Goal: Task Accomplishment & Management: Manage account settings

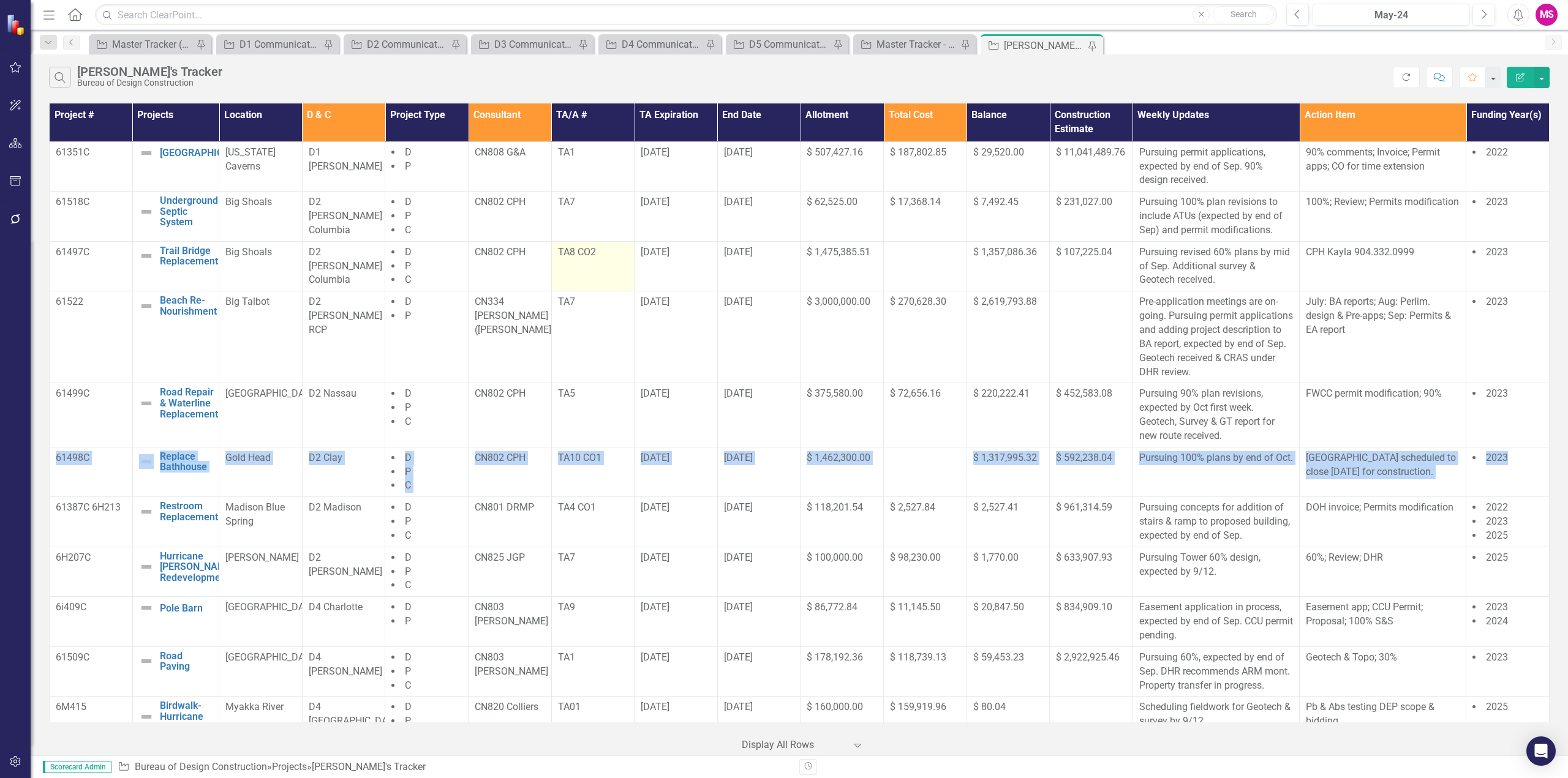
click at [577, 268] on td "TA8 CO2" at bounding box center [593, 266] width 83 height 50
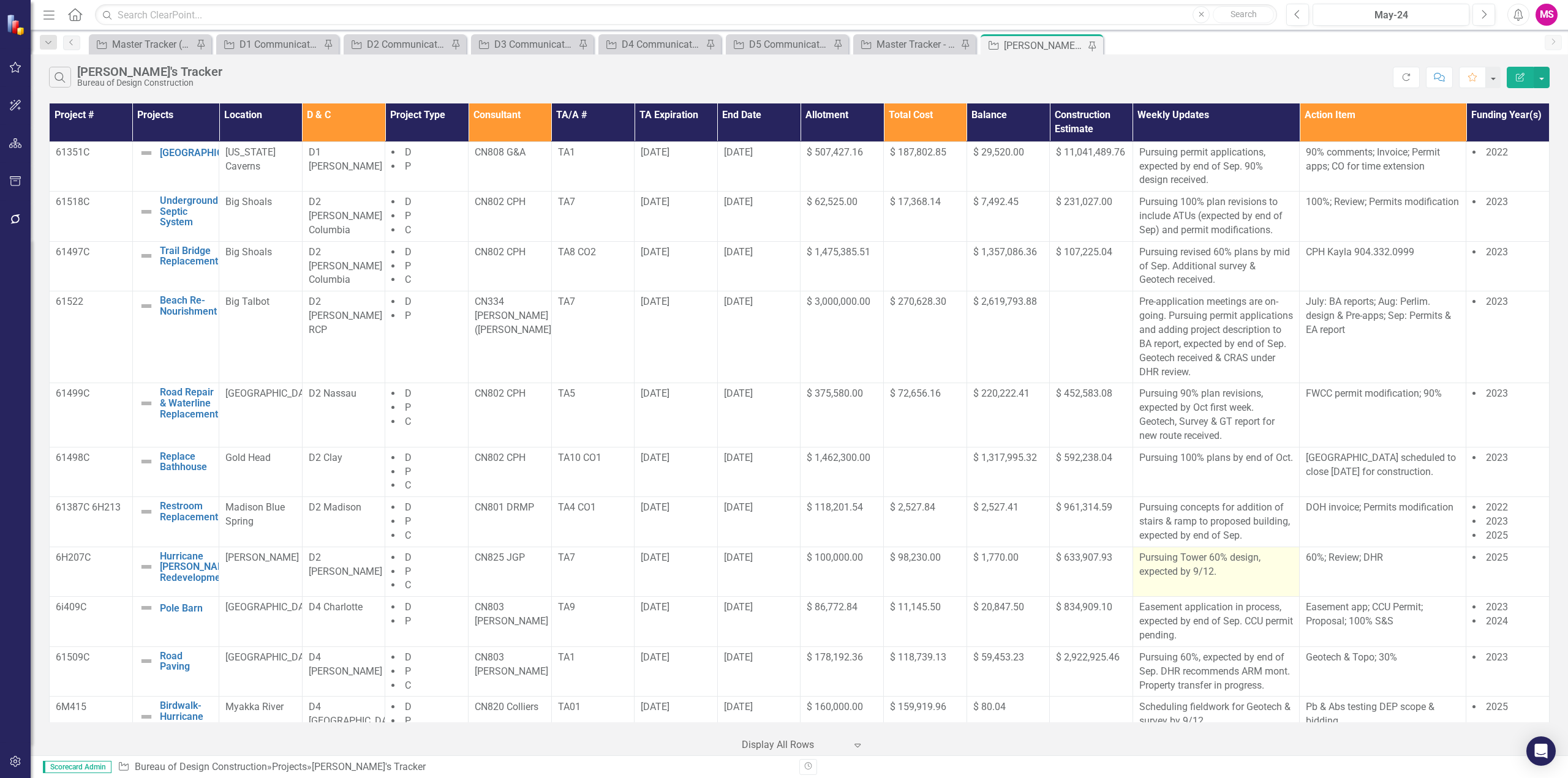
click at [1170, 575] on p "Pursuing Tower 60% design, expected by 9/12." at bounding box center [1216, 565] width 154 height 28
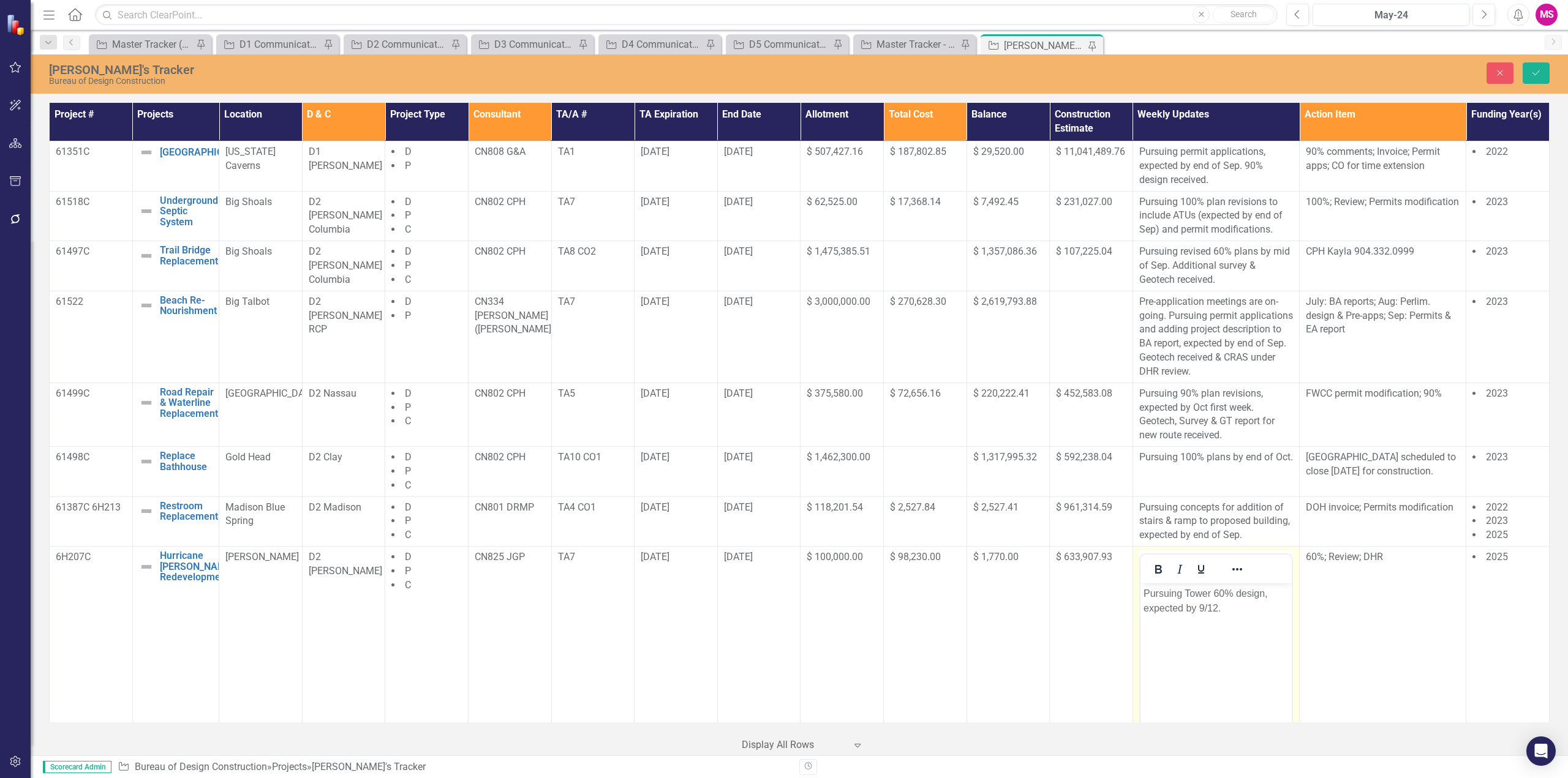
click at [1143, 591] on p "Pursuing Tower 60% design, expected by 9/12." at bounding box center [1215, 601] width 145 height 29
click at [1237, 610] on p "Pursuing Tower 60% design, expected by 9/12." at bounding box center [1215, 601] width 145 height 29
click at [1537, 72] on icon "submit" at bounding box center [1536, 72] width 7 height 5
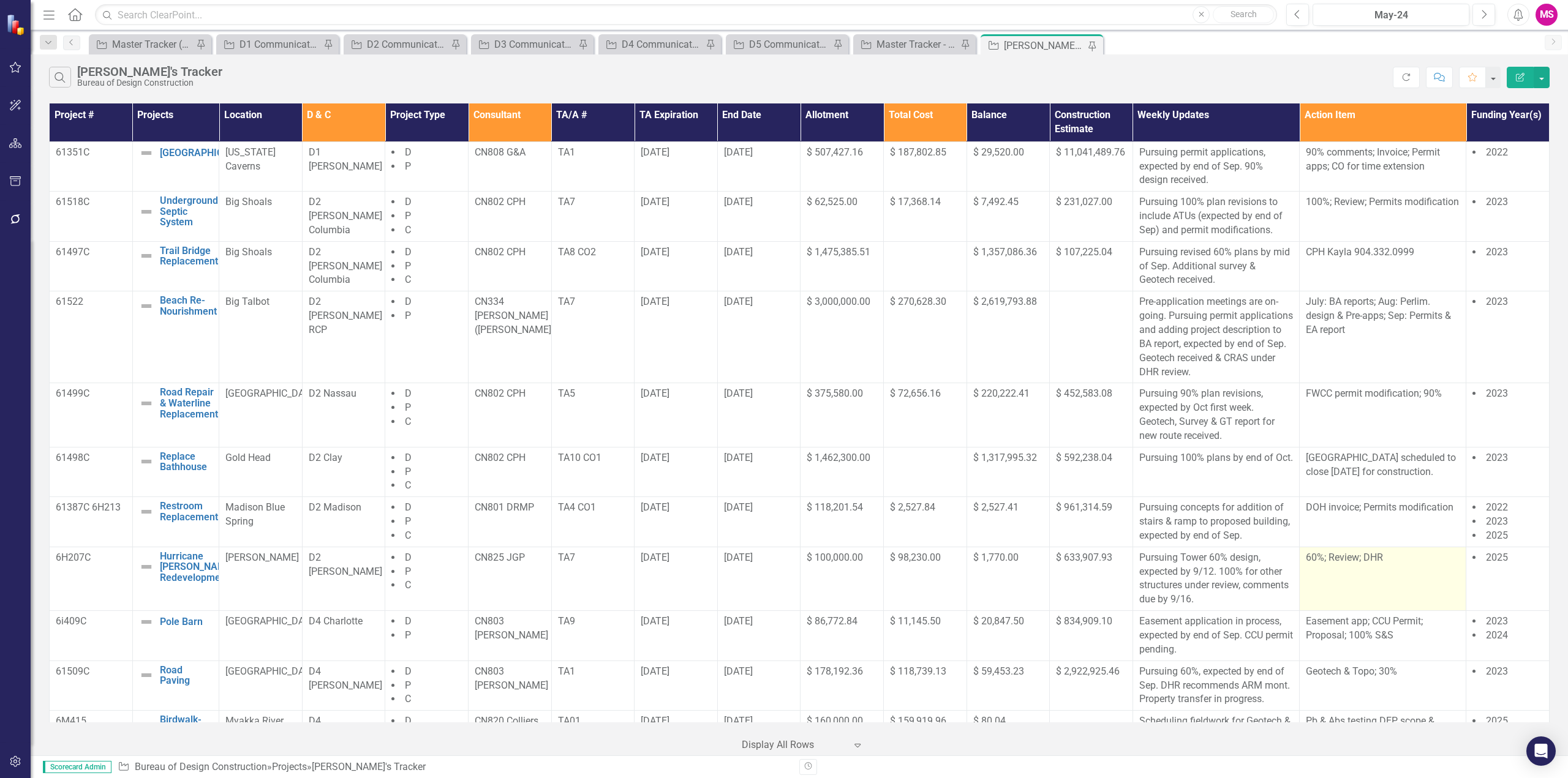
click at [1337, 584] on td "60%; Review; DHR" at bounding box center [1383, 578] width 167 height 63
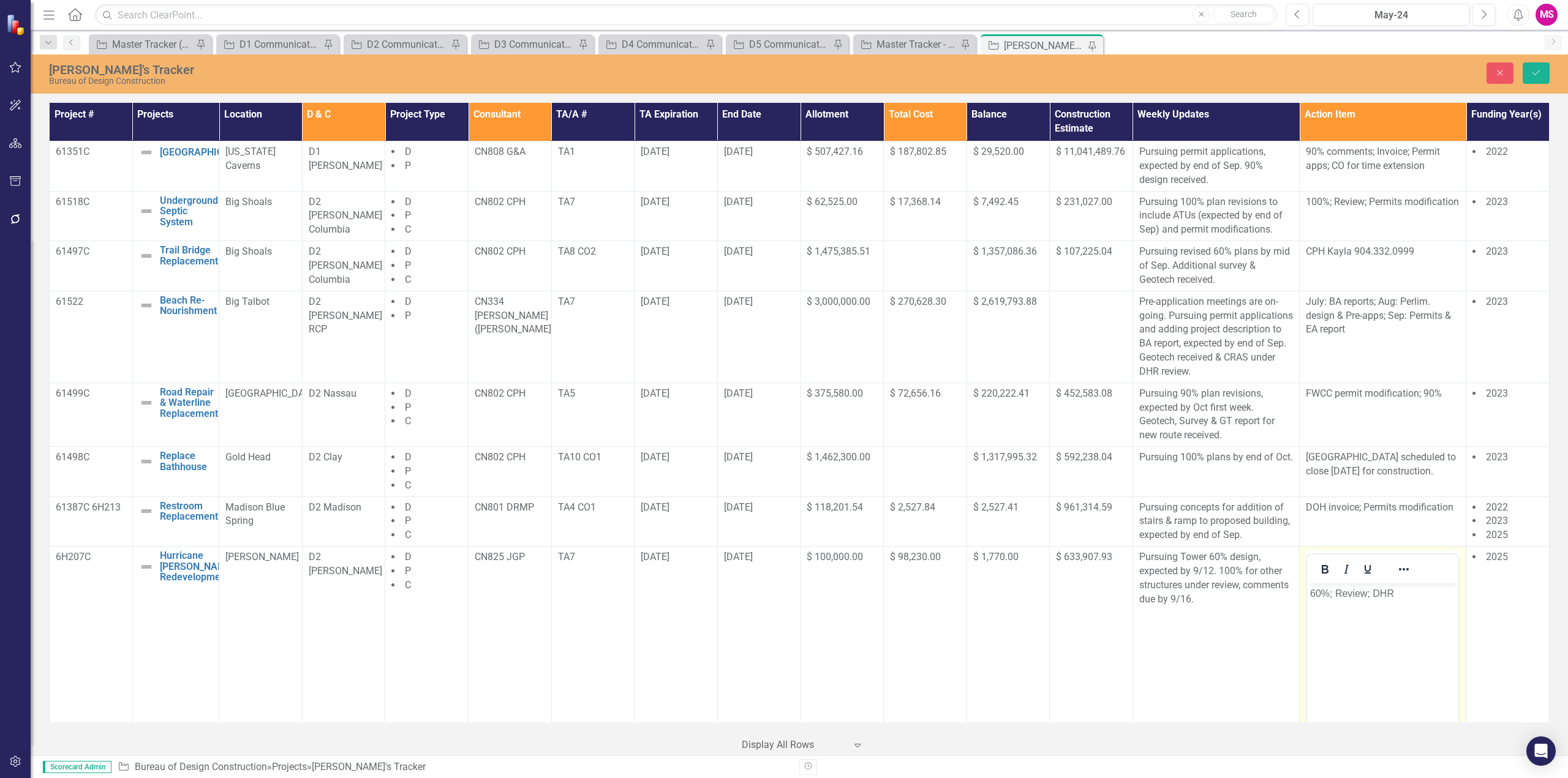
click at [1310, 591] on p "60%; Review; DHR" at bounding box center [1383, 594] width 145 height 15
click at [1538, 72] on icon "Save" at bounding box center [1536, 72] width 11 height 8
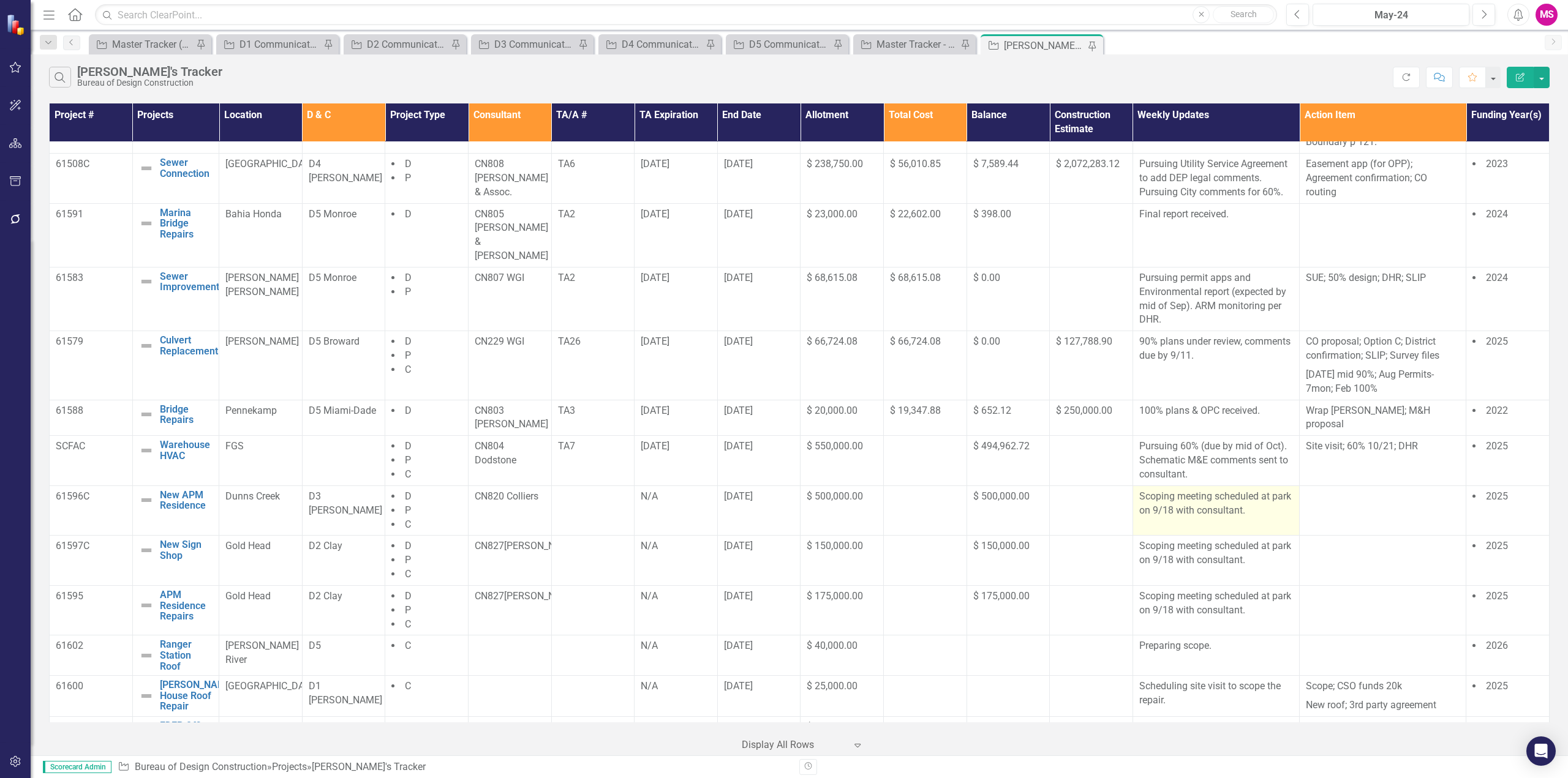
scroll to position [695, 0]
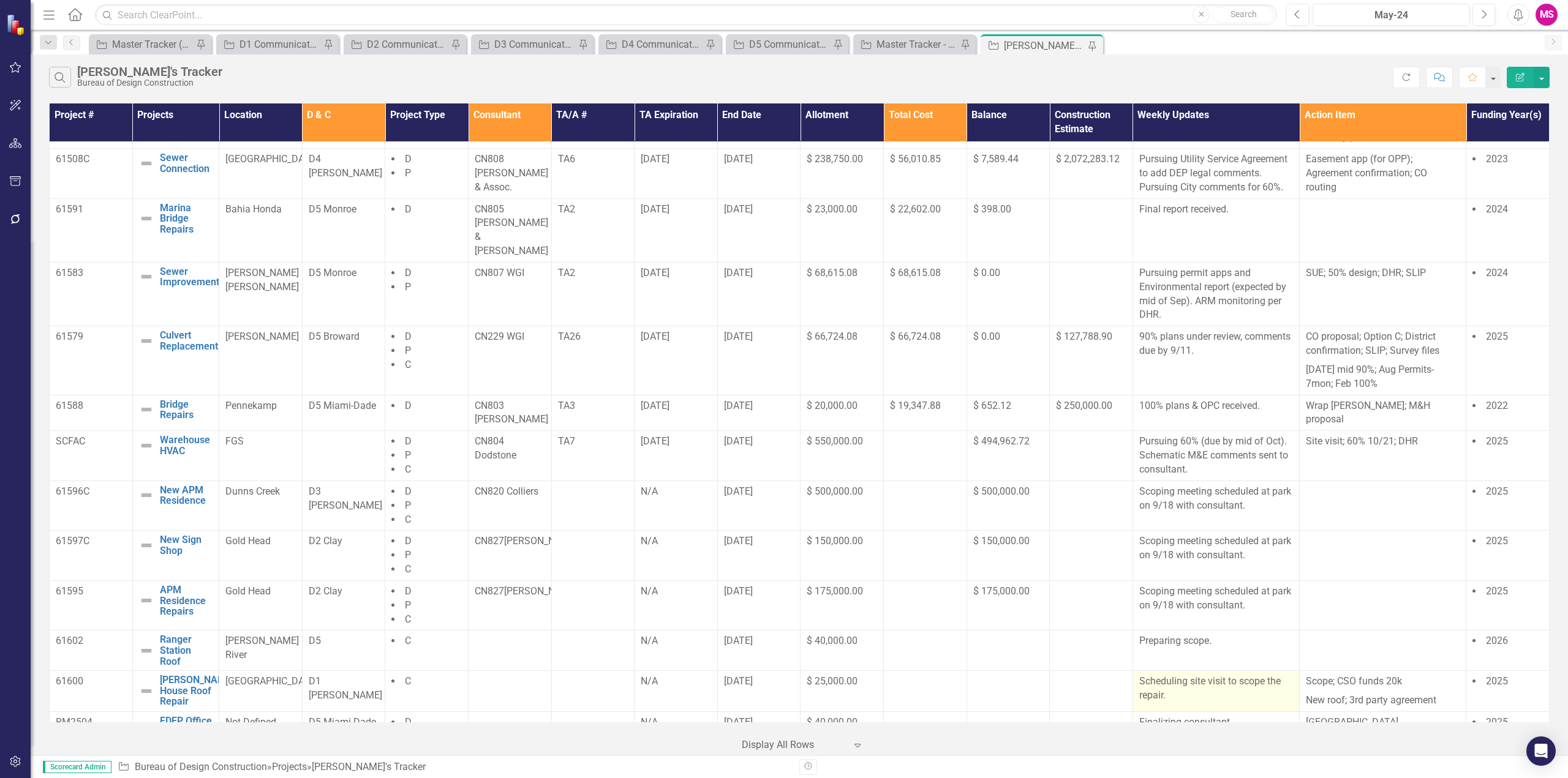
click at [1178, 674] on p "Scheduling site visit to scope the repair." at bounding box center [1216, 688] width 154 height 28
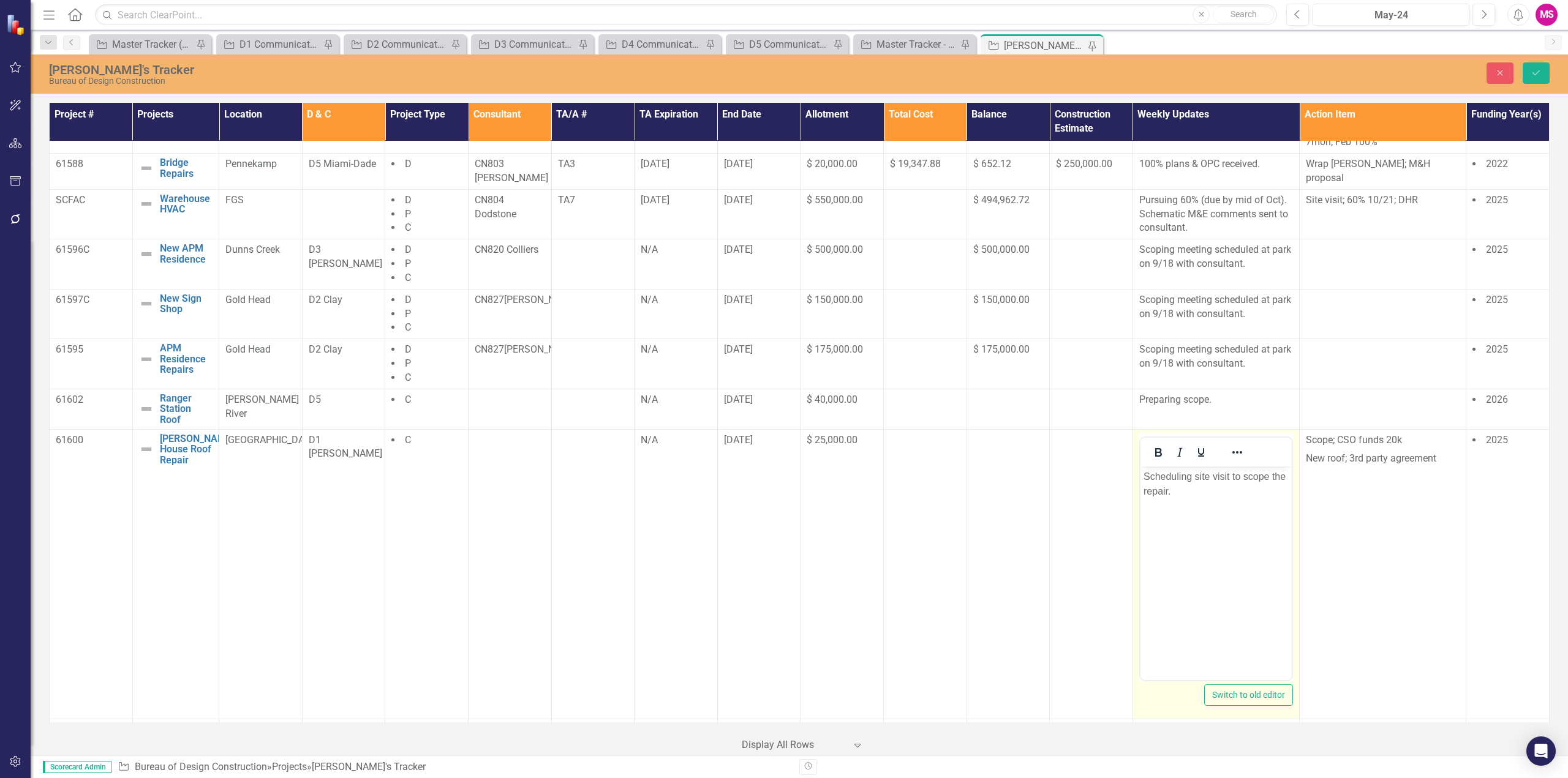
scroll to position [939, 0]
drag, startPoint x: 1150, startPoint y: 473, endPoint x: 1197, endPoint y: 475, distance: 47.0
click at [1197, 475] on p "Scheduling site visit to scope the repair." at bounding box center [1215, 480] width 145 height 29
drag, startPoint x: 1182, startPoint y: 474, endPoint x: 1263, endPoint y: 470, distance: 81.1
click at [1263, 470] on p "Site visit to scope the repair." at bounding box center [1215, 472] width 145 height 15
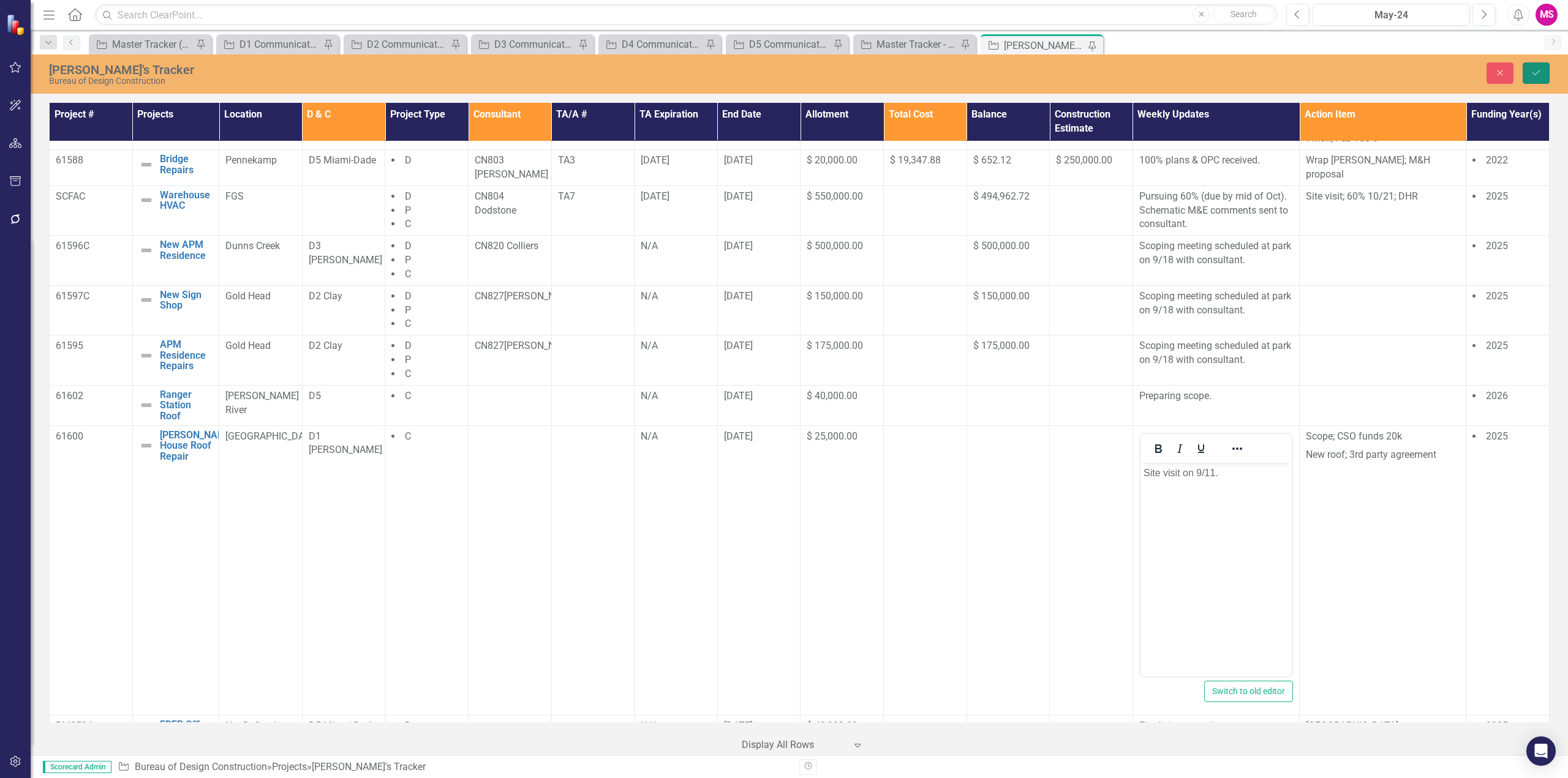
click at [1531, 73] on icon "Save" at bounding box center [1536, 72] width 11 height 8
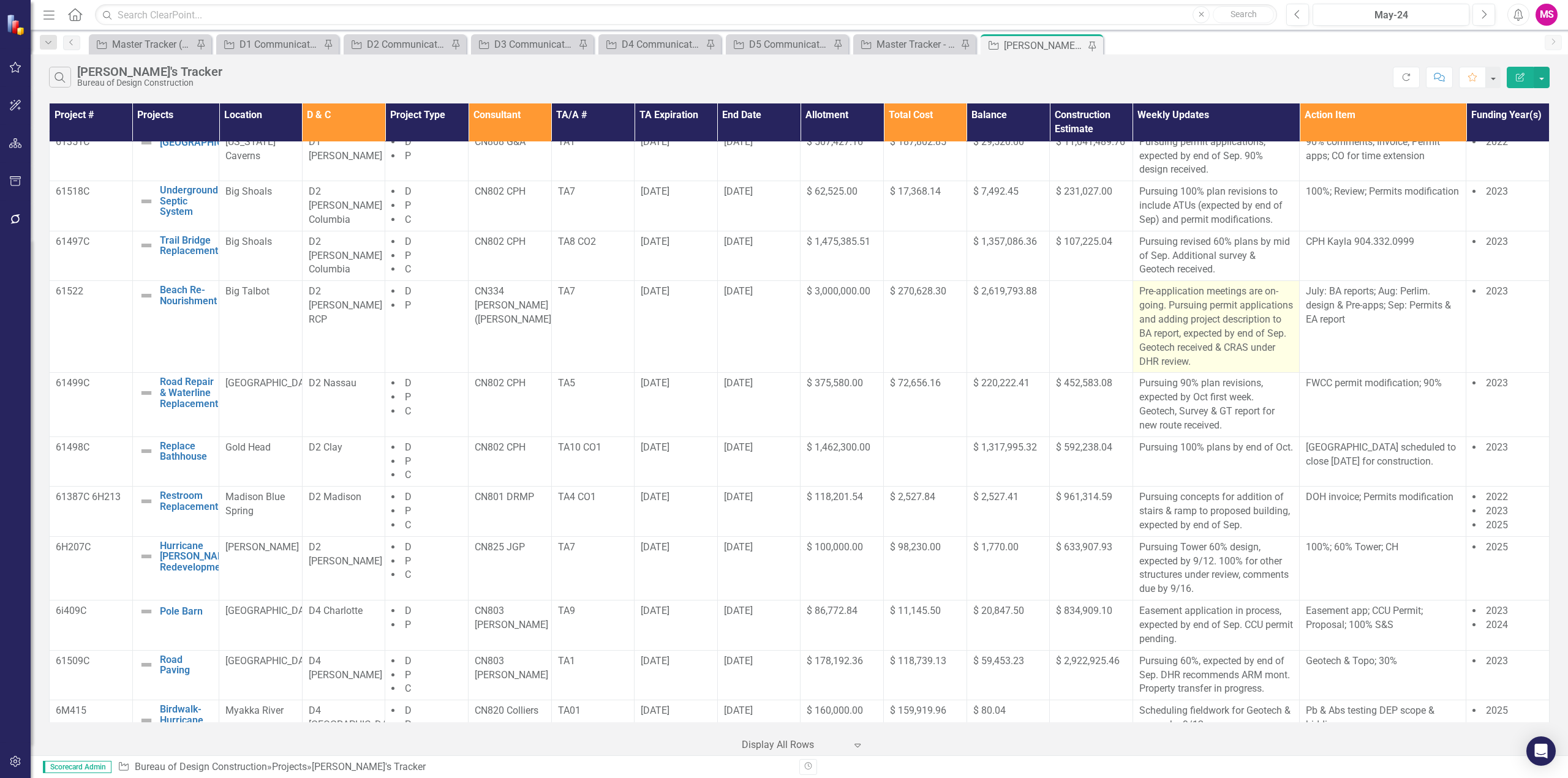
scroll to position [0, 0]
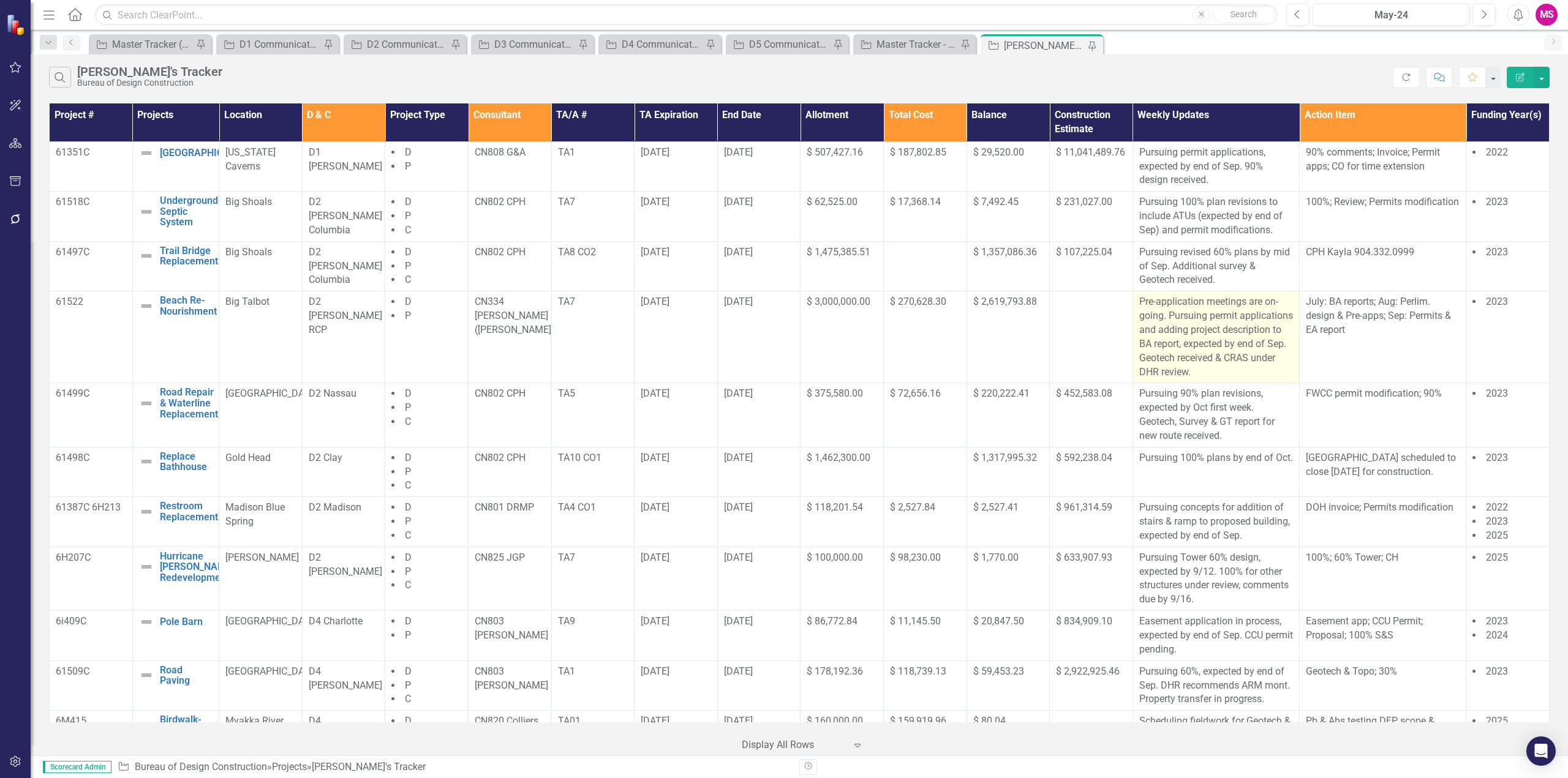
click at [1195, 327] on p "Pre-application meetings are on-going. Pursuing permit applications and adding …" at bounding box center [1216, 337] width 154 height 83
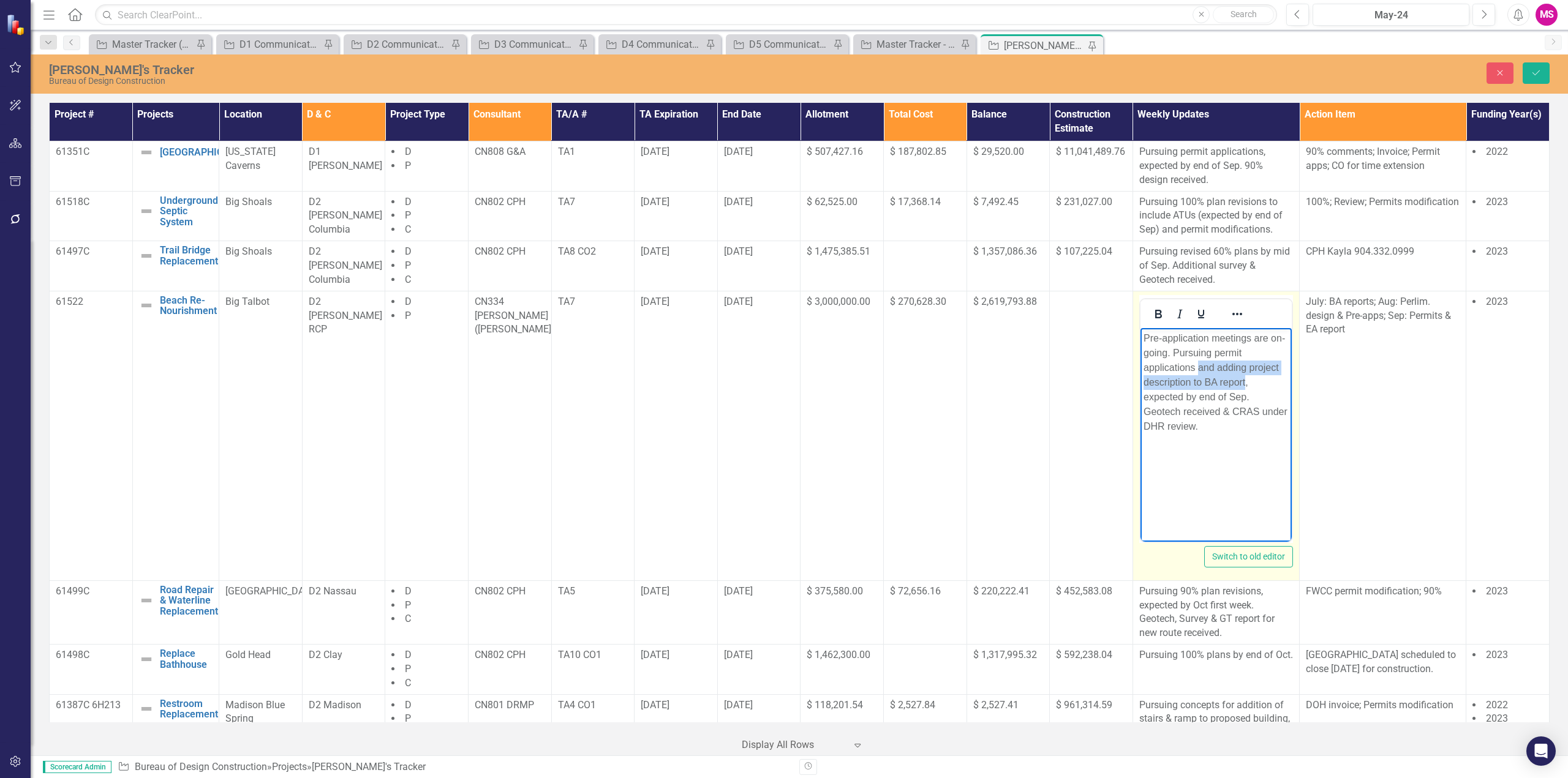
drag, startPoint x: 1199, startPoint y: 368, endPoint x: 1246, endPoint y: 378, distance: 48.1
click at [1246, 378] on p "Pre-application meetings are on-going. Pursuing permit applications and adding …" at bounding box center [1215, 382] width 145 height 103
drag, startPoint x: 1165, startPoint y: 382, endPoint x: 1255, endPoint y: 376, distance: 90.2
click at [1255, 376] on p "Pre-application meetings are on-going. Pursuing permit applications, expected b…" at bounding box center [1215, 367] width 145 height 73
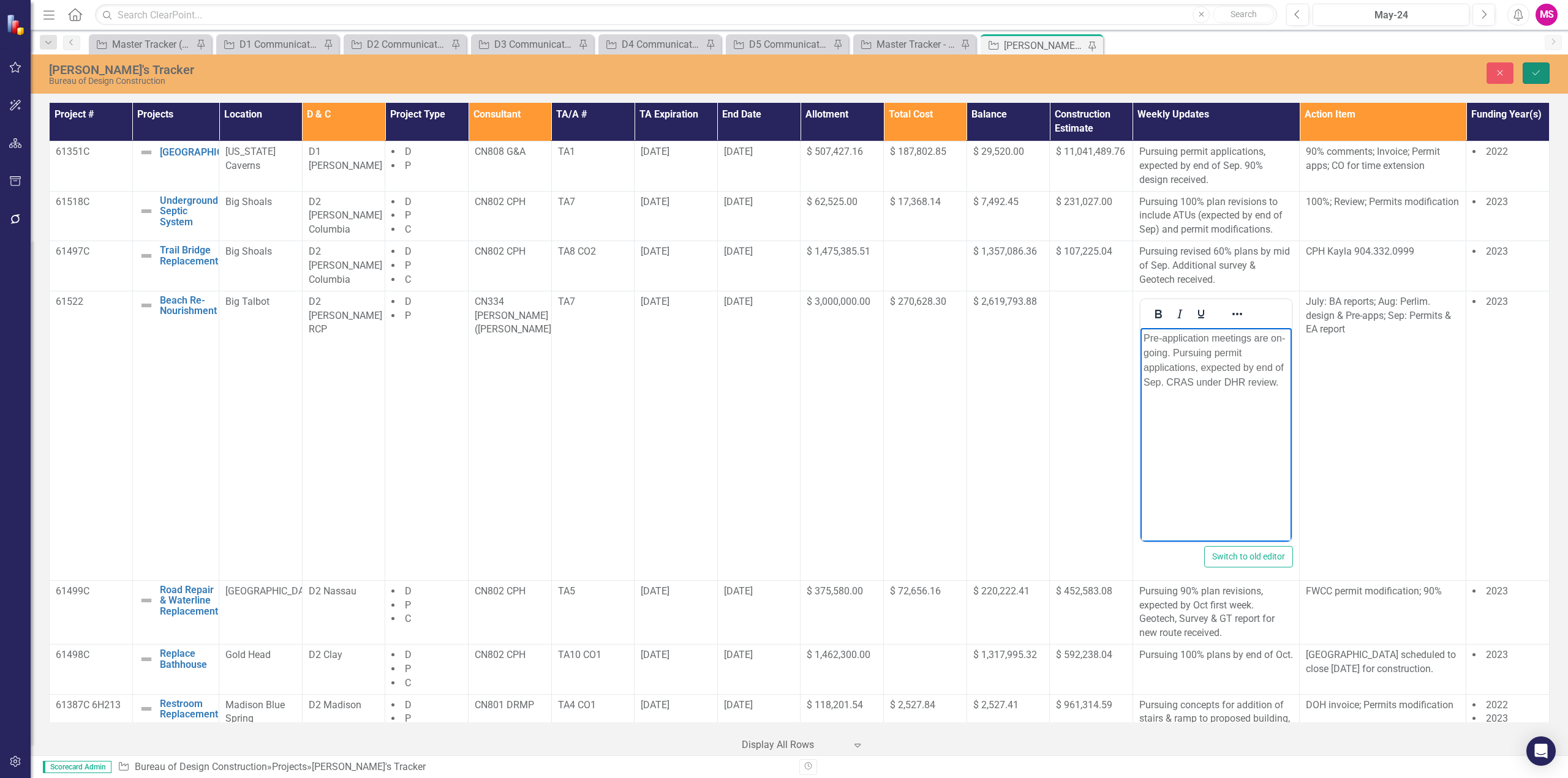
click at [1533, 69] on icon "Save" at bounding box center [1536, 72] width 11 height 8
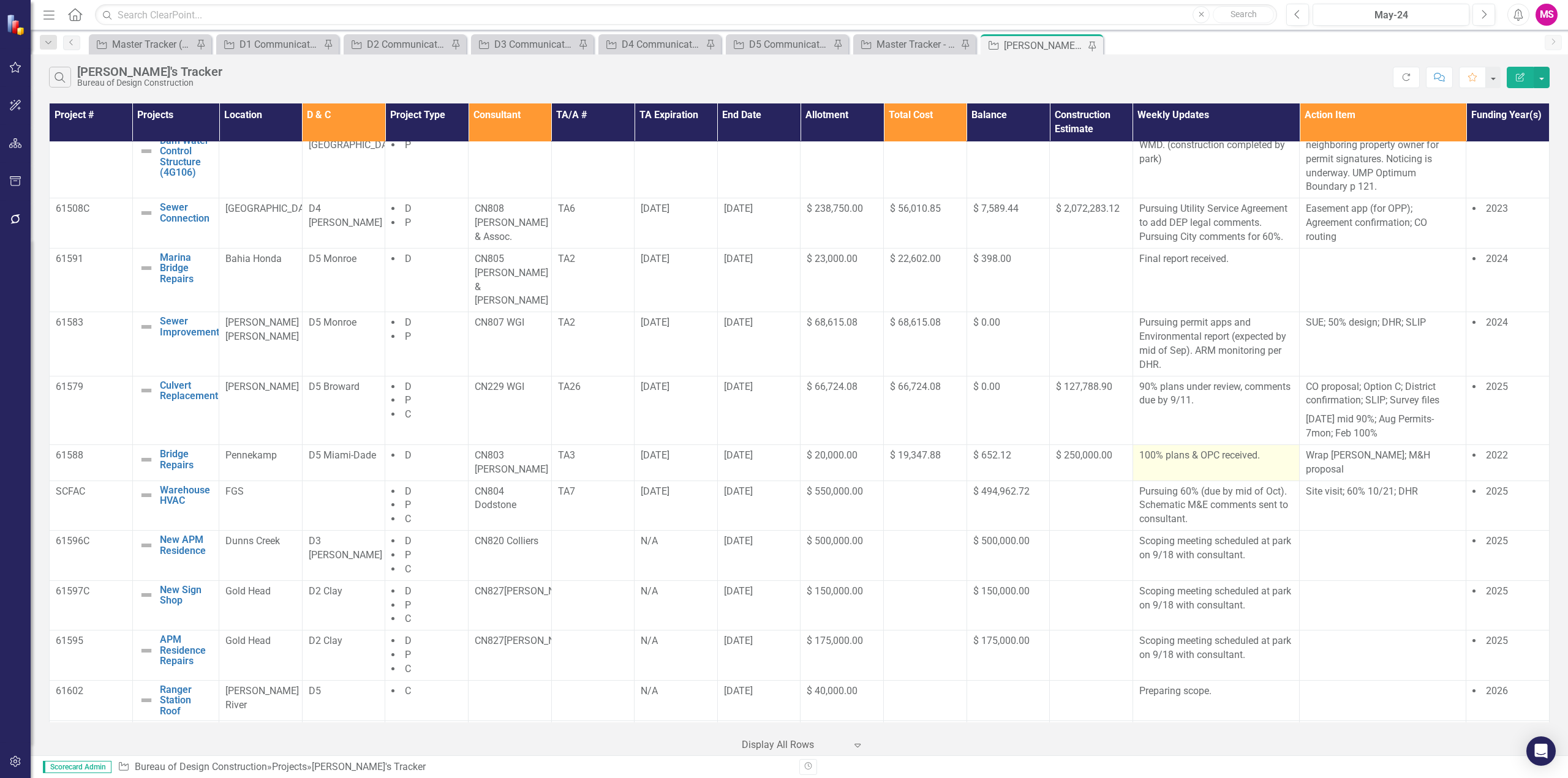
scroll to position [667, 0]
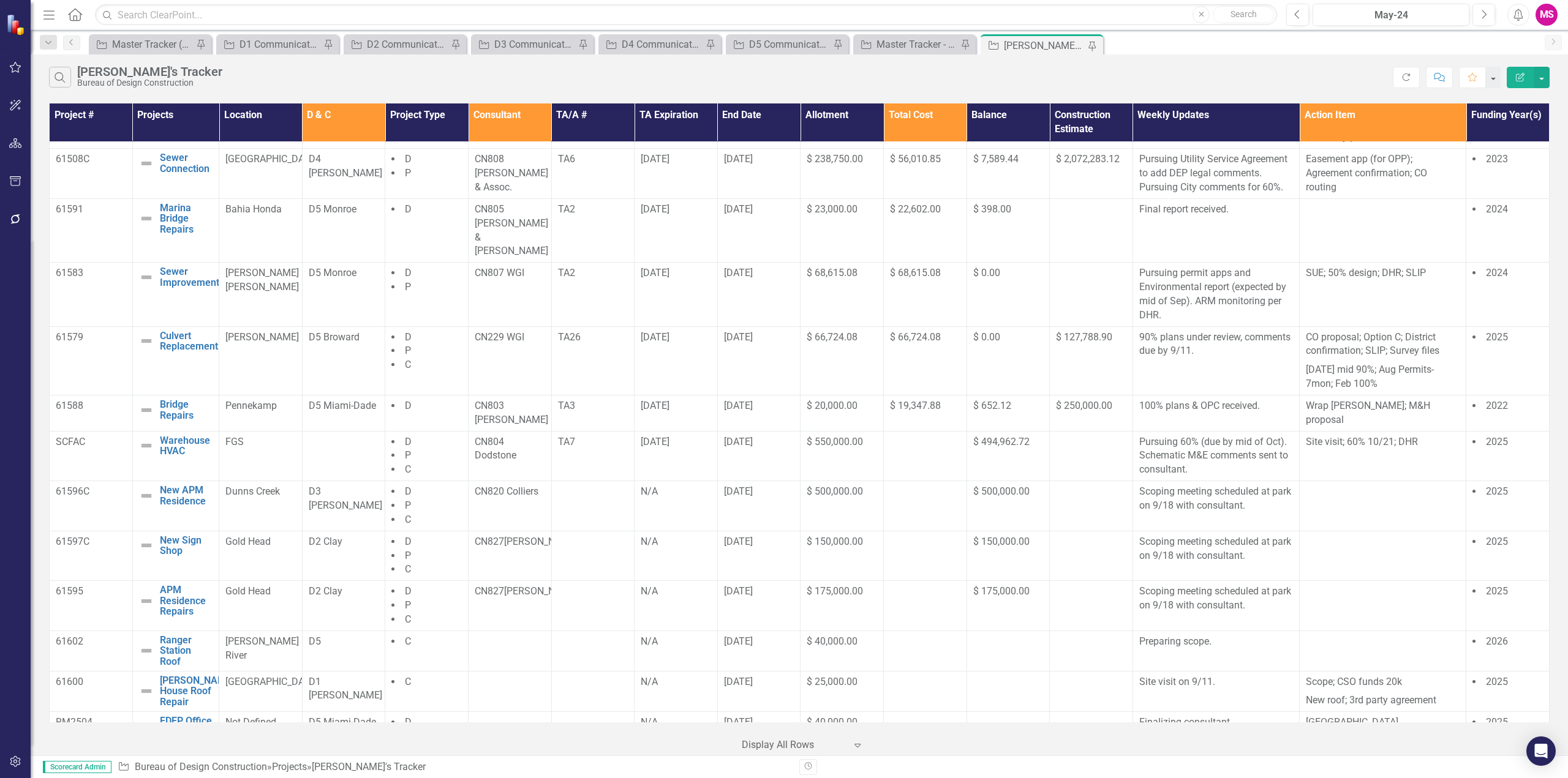
click at [1362, 65] on div "Search [PERSON_NAME]'s Tracker Bureau of Design Construction Refresh Comment Fa…" at bounding box center [798, 73] width 1537 height 39
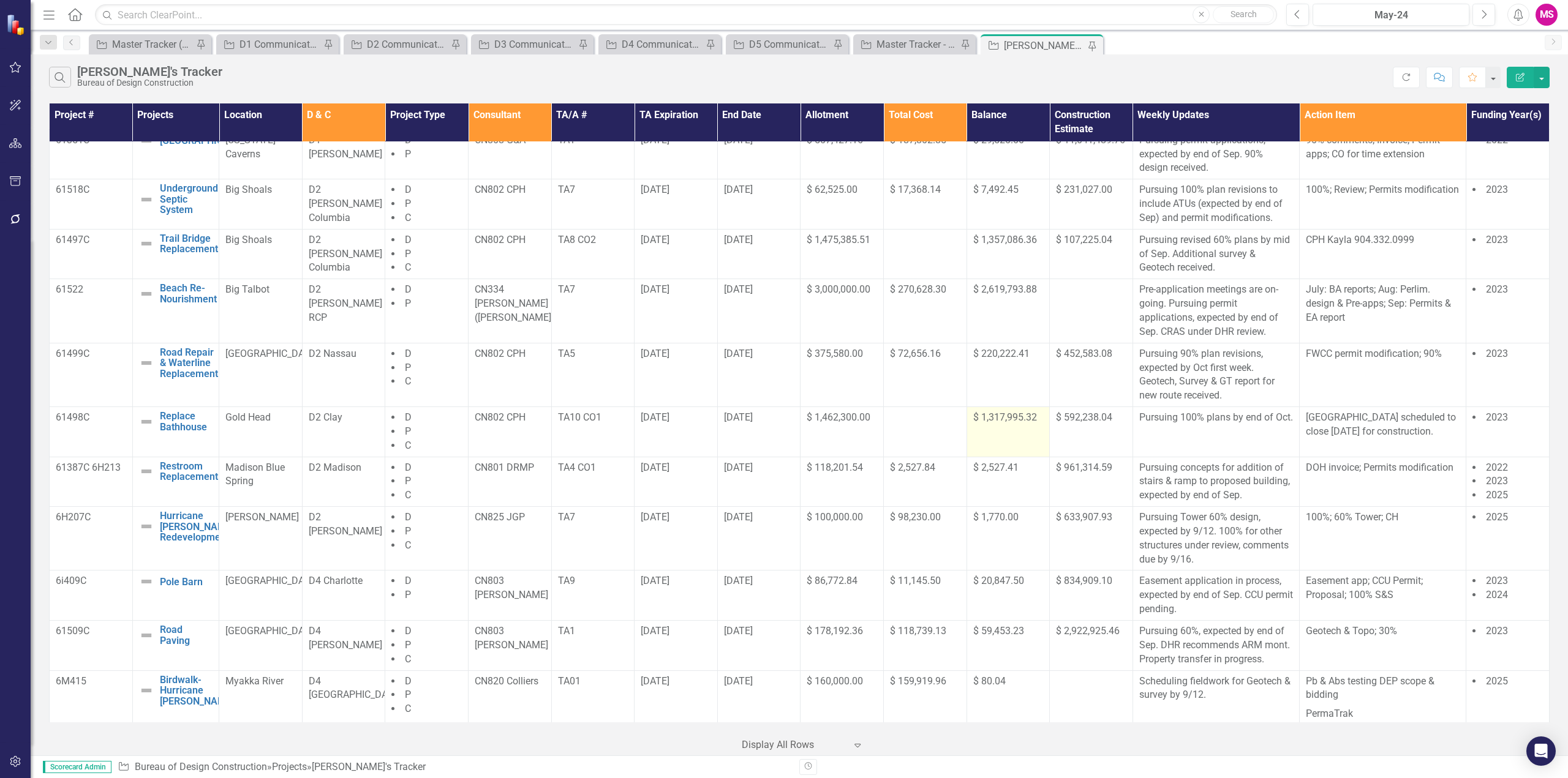
scroll to position [0, 0]
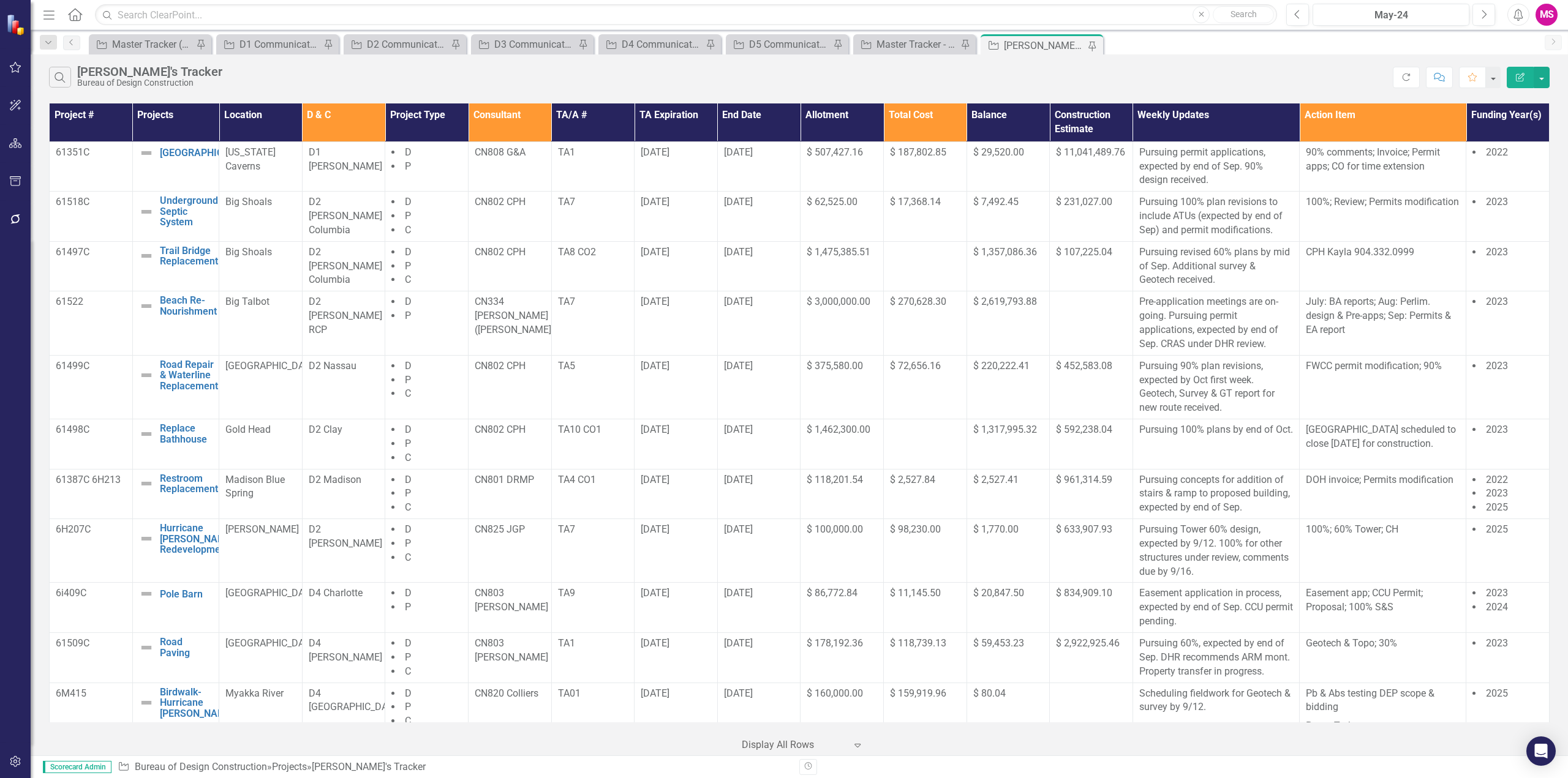
click at [514, 117] on th "Consultant" at bounding box center [510, 122] width 83 height 38
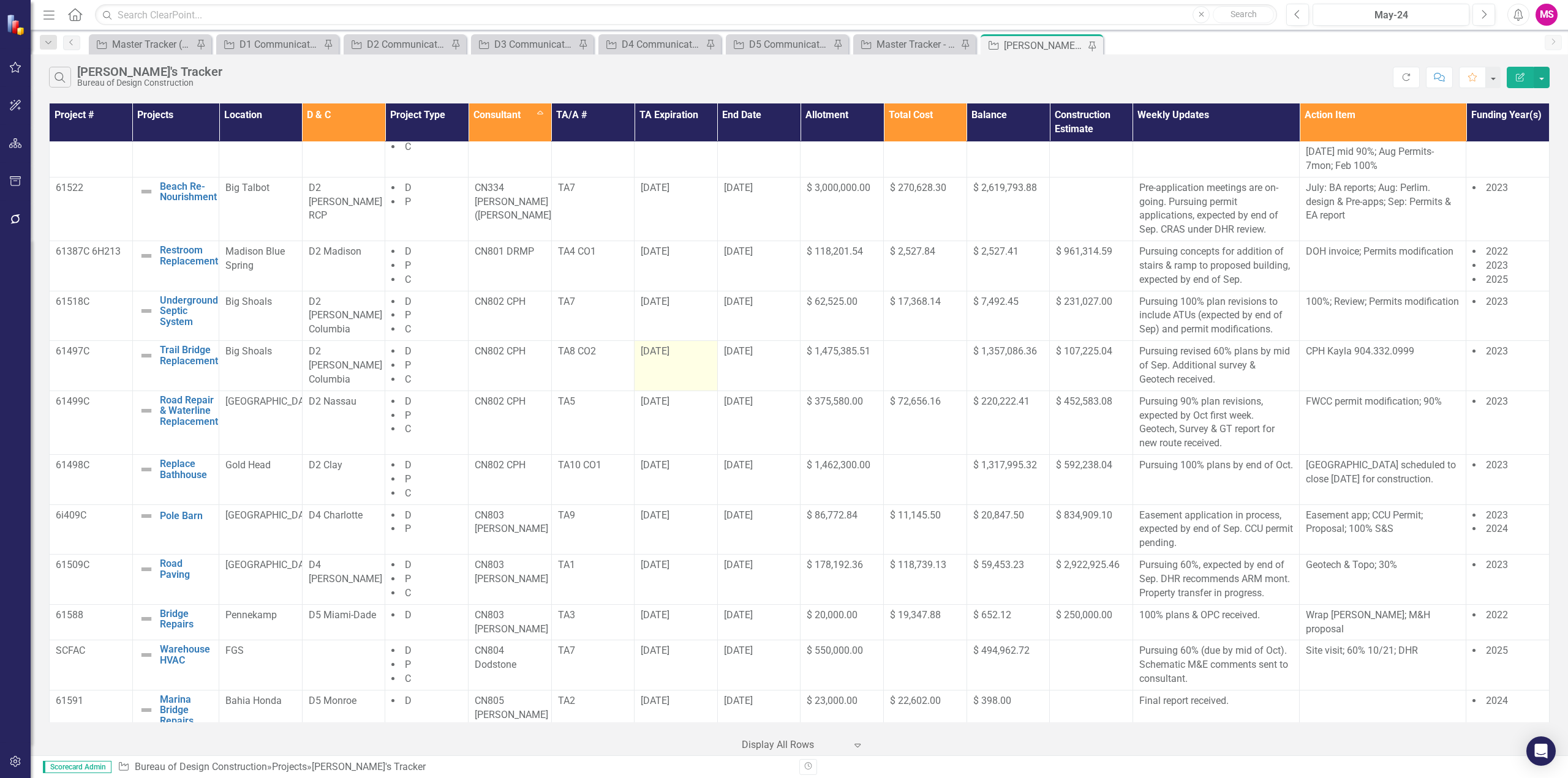
scroll to position [183, 0]
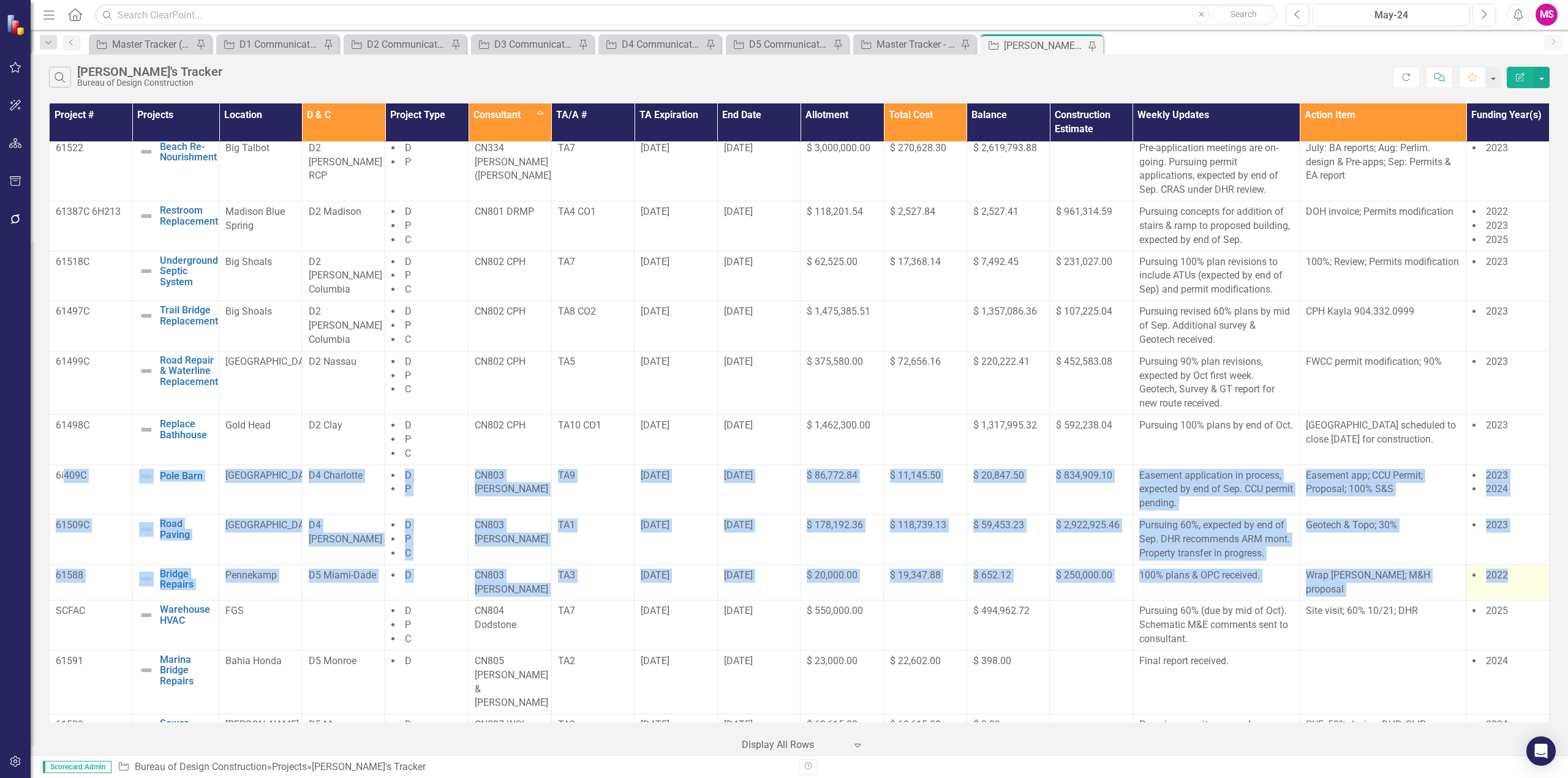
drag, startPoint x: 63, startPoint y: 492, endPoint x: 1520, endPoint y: 592, distance: 1460.4
click at [1513, 581] on tbody "61602 Ranger Station Roof Edit Edit Project Link Open Element [PERSON_NAME] Riv…" at bounding box center [799, 591] width 1499 height 1267
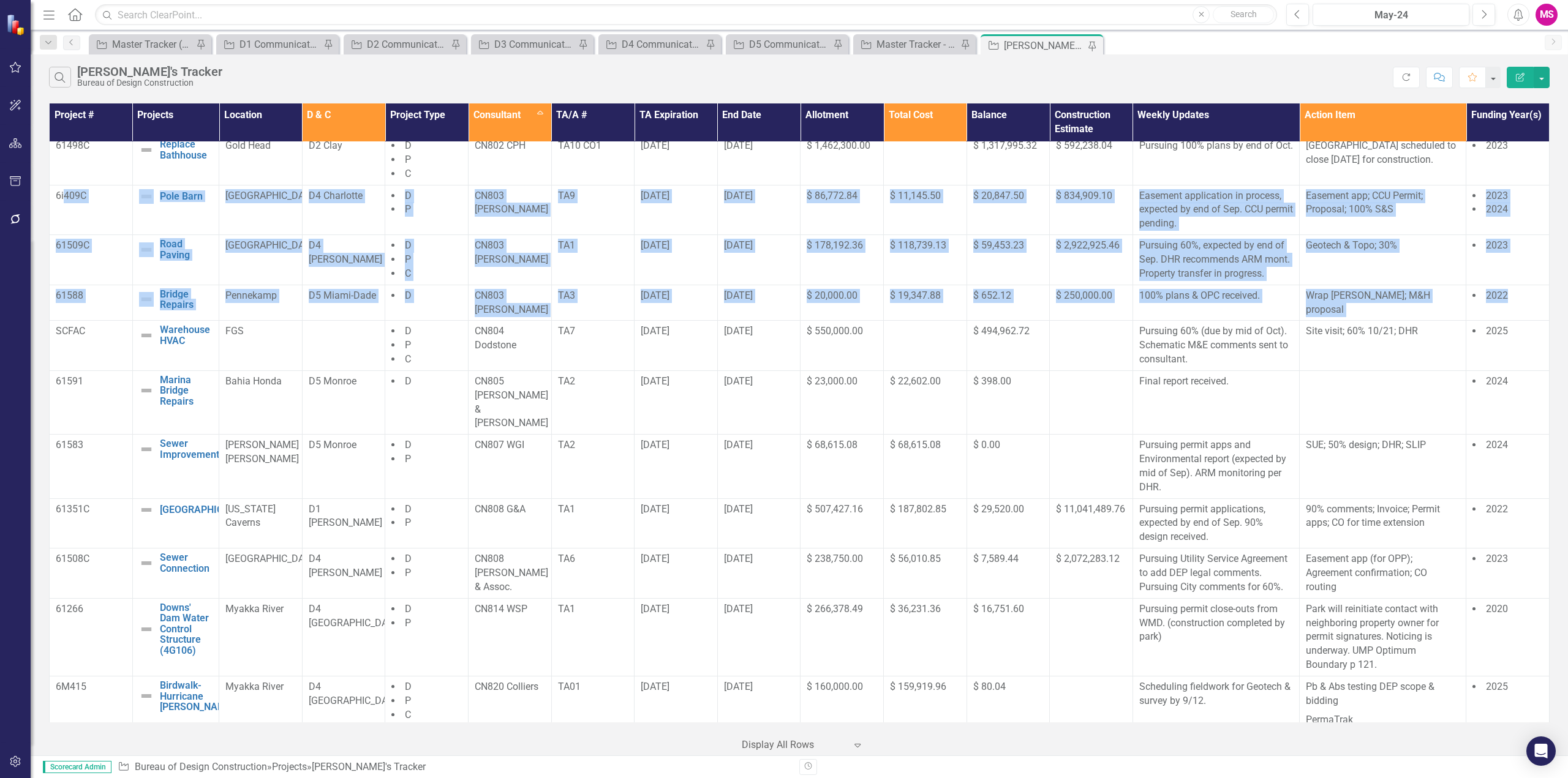
scroll to position [466, 0]
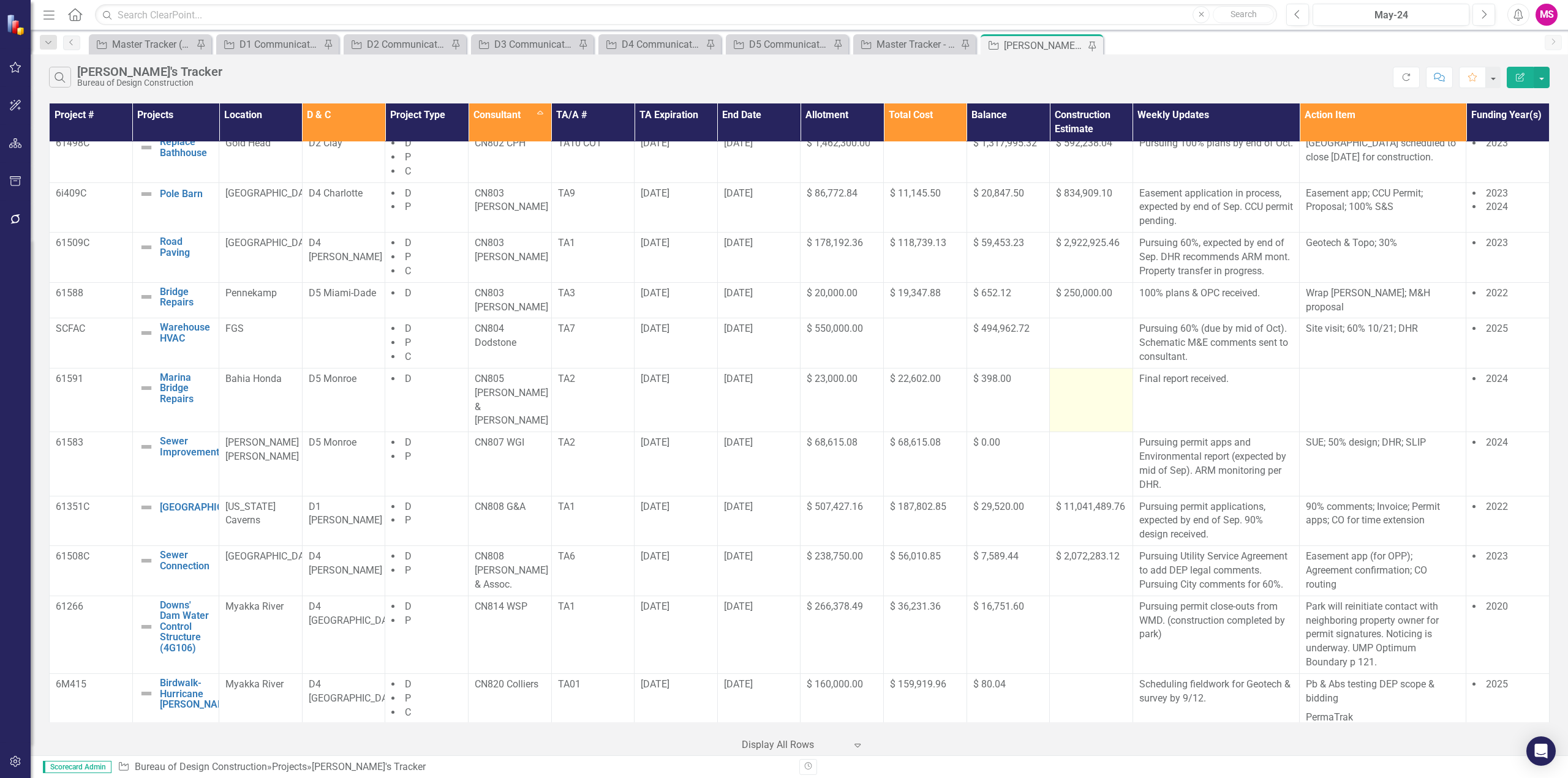
click at [1090, 387] on div at bounding box center [1091, 380] width 71 height 15
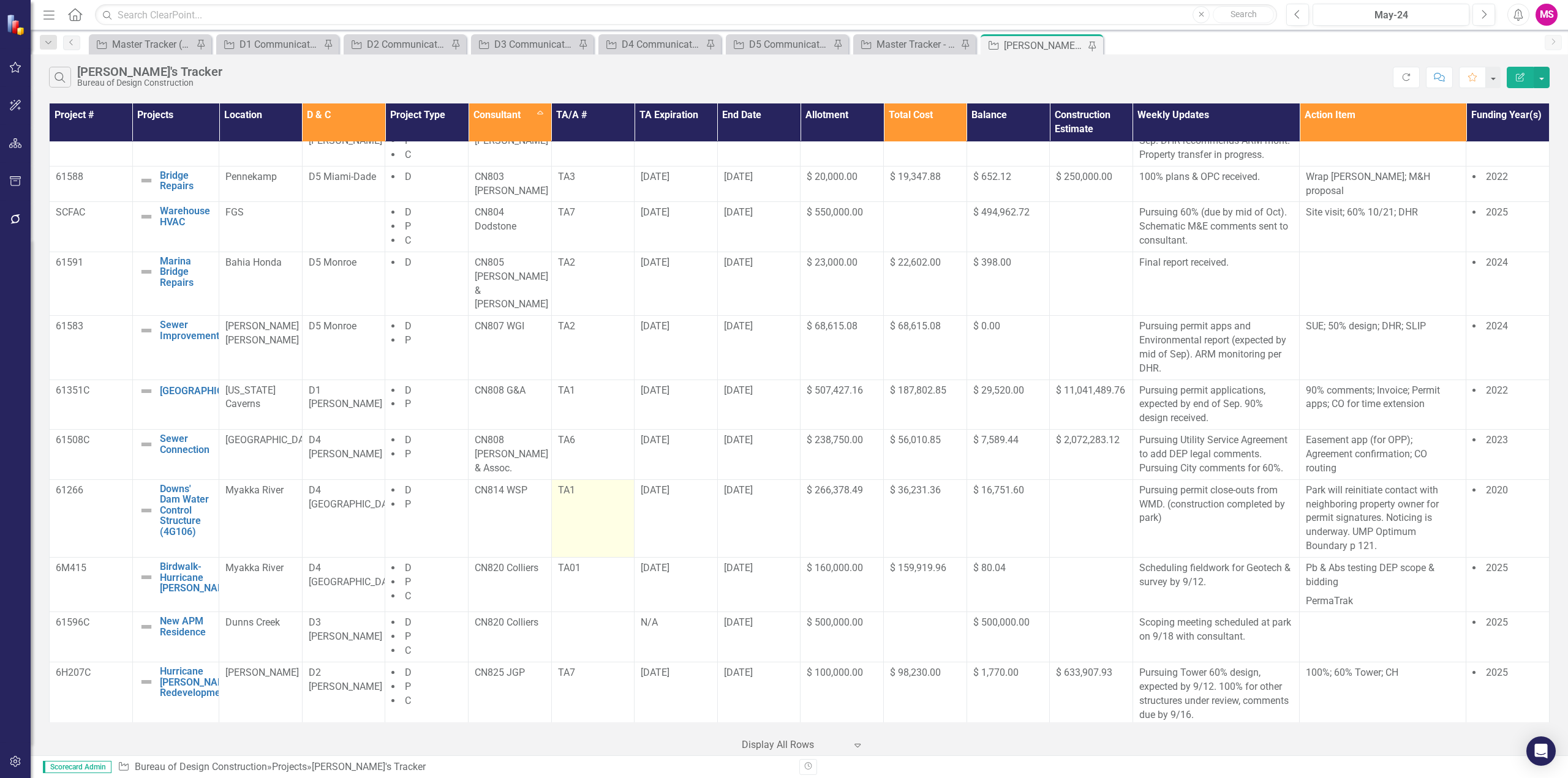
scroll to position [612, 0]
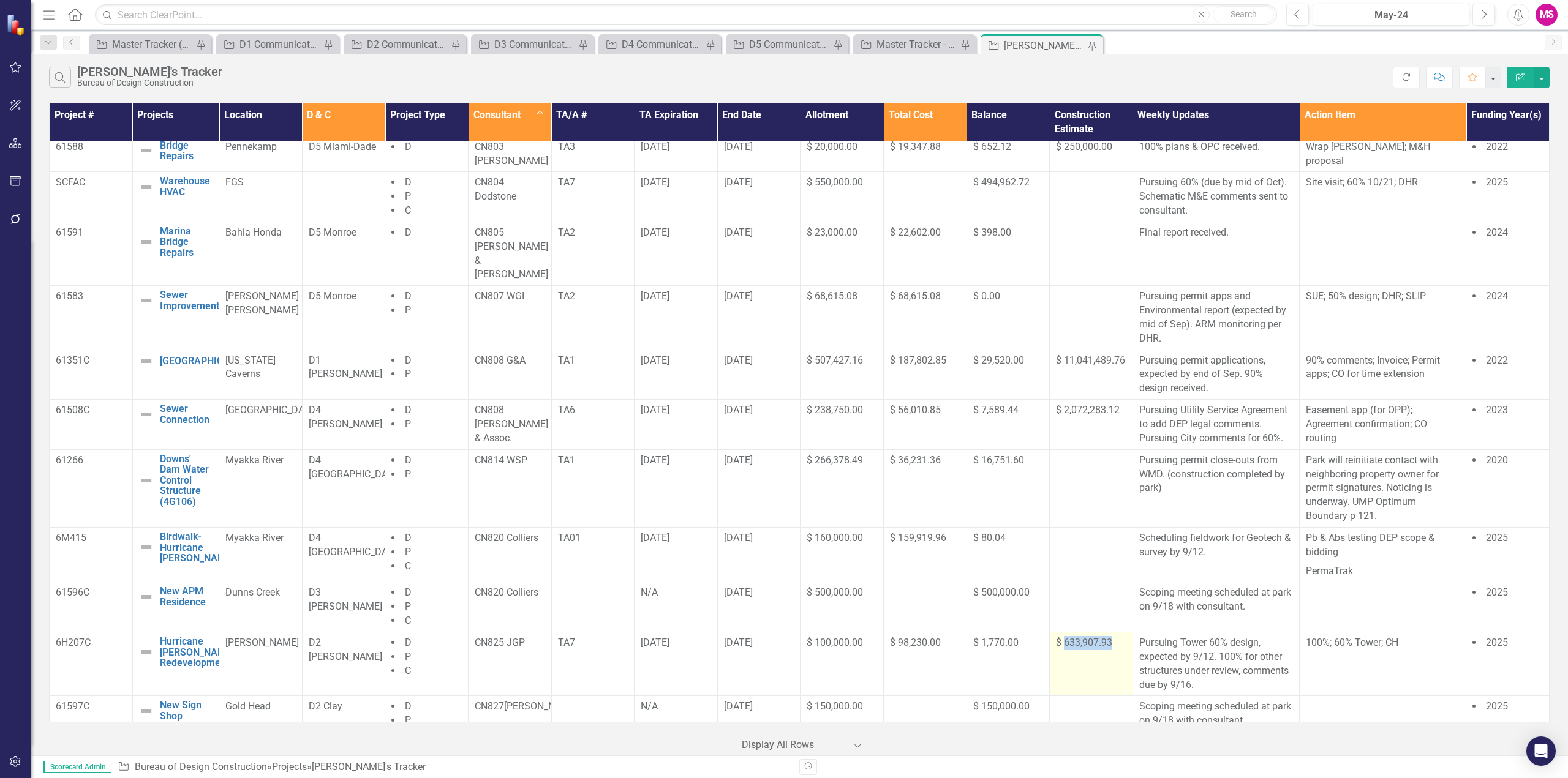
drag, startPoint x: 1115, startPoint y: 621, endPoint x: 1058, endPoint y: 628, distance: 57.4
click at [1058, 636] on div "$ 633,907.93" at bounding box center [1091, 642] width 71 height 14
copy span "633,907.93"
